Goal: Find specific page/section: Find specific page/section

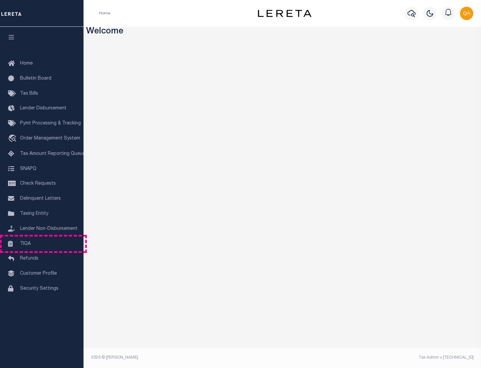
click at [42, 243] on link "TIQA" at bounding box center [42, 243] width 84 height 15
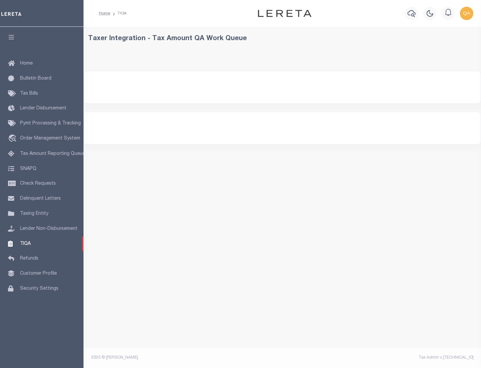
select select "200"
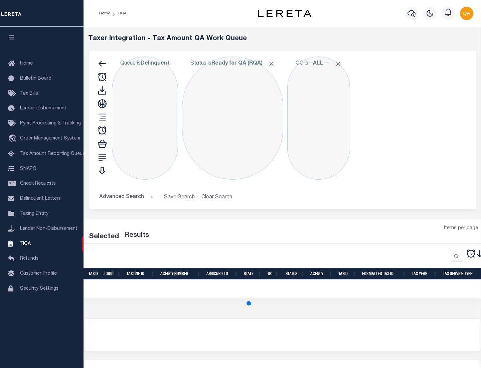
select select "200"
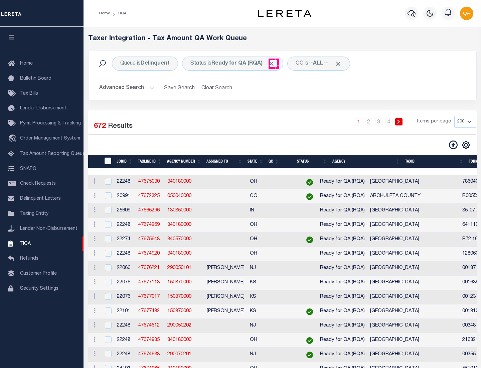
click at [274, 63] on span "Click to Remove" at bounding box center [271, 63] width 7 height 7
